Goal: Task Accomplishment & Management: Manage account settings

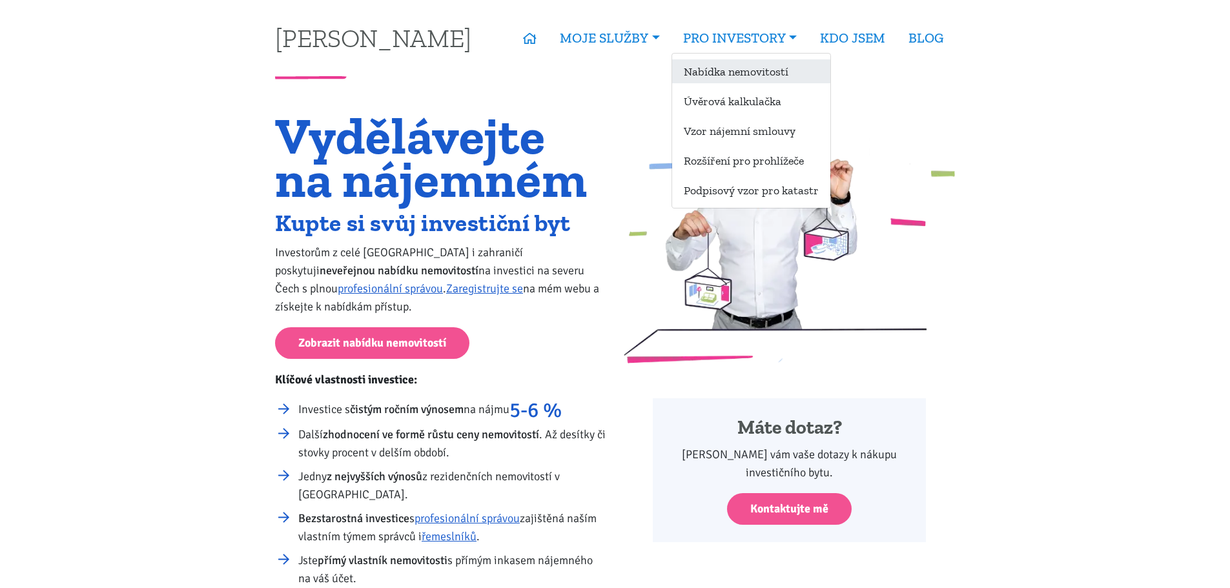
click at [717, 66] on link "Nabídka nemovitostí" at bounding box center [751, 71] width 158 height 24
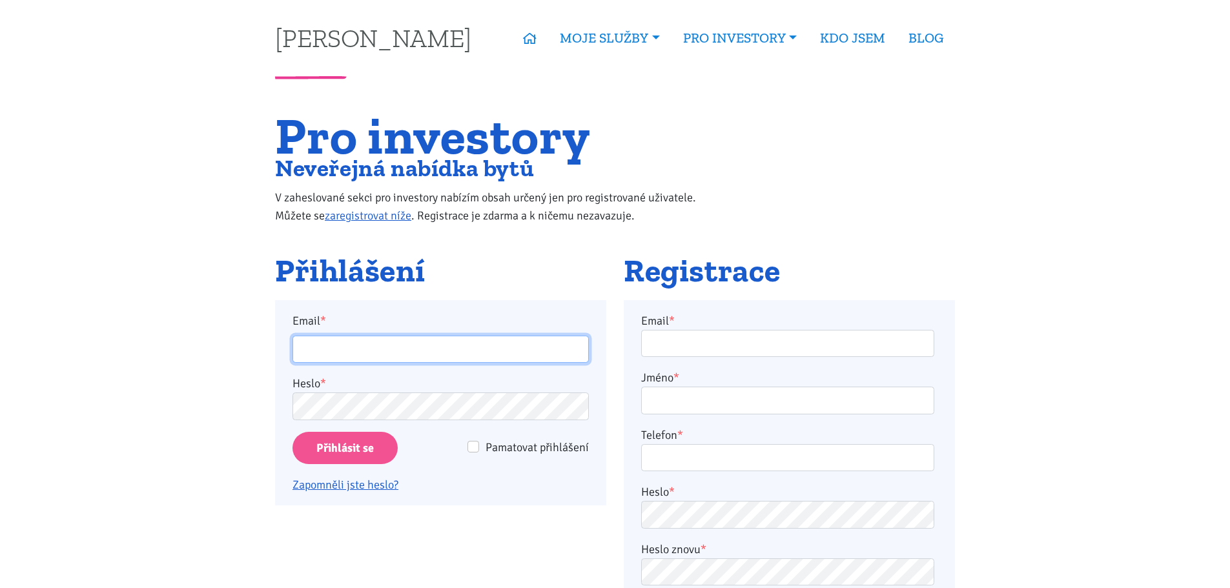
click at [458, 351] on input "Email *" at bounding box center [440, 350] width 296 height 28
type input "sikimar@seznam.cz"
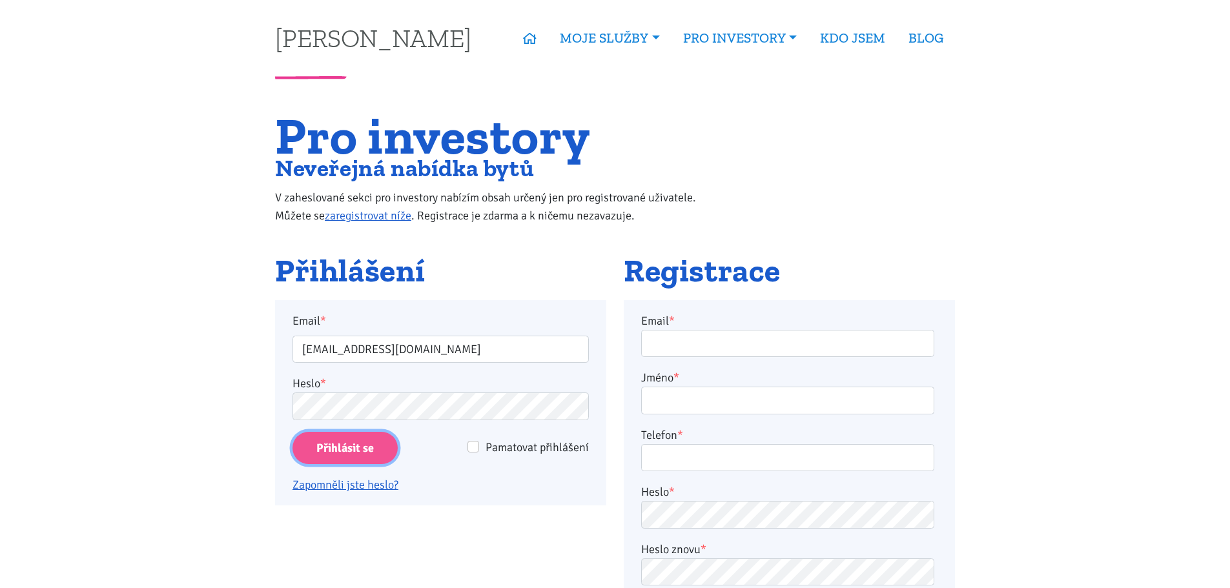
click at [374, 440] on input "Přihlásit se" at bounding box center [344, 448] width 105 height 33
click at [351, 441] on input "Přihlásit se" at bounding box center [344, 448] width 105 height 33
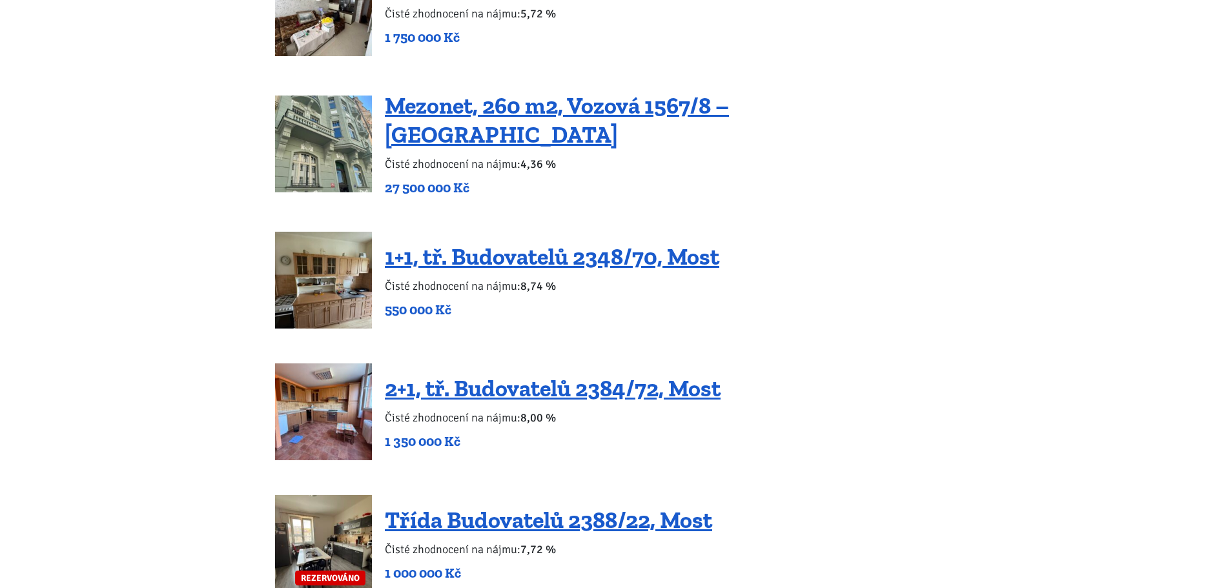
scroll to position [2249, 0]
